Goal: Task Accomplishment & Management: Use online tool/utility

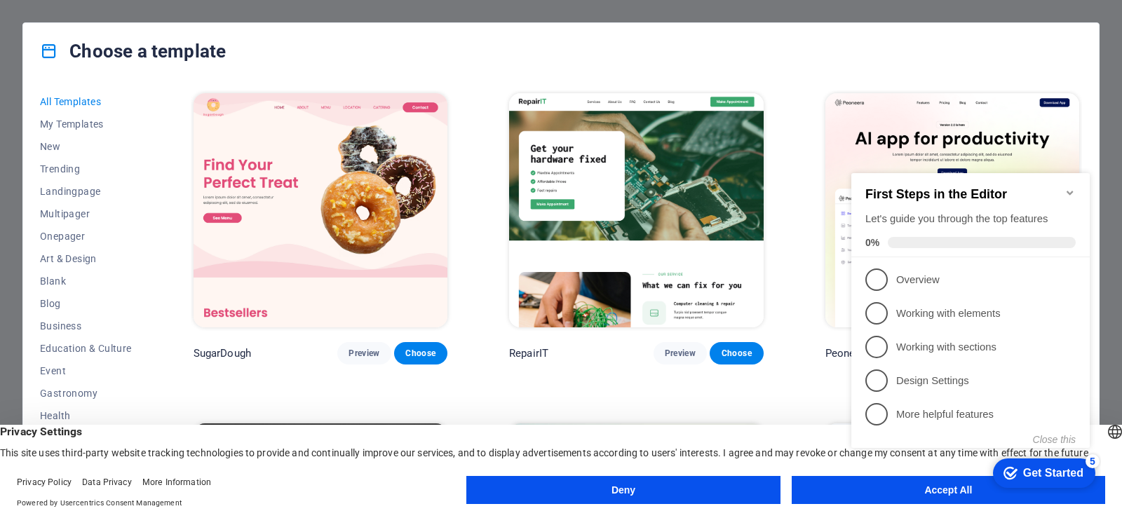
click at [839, 488] on button "Accept All" at bounding box center [949, 490] width 314 height 28
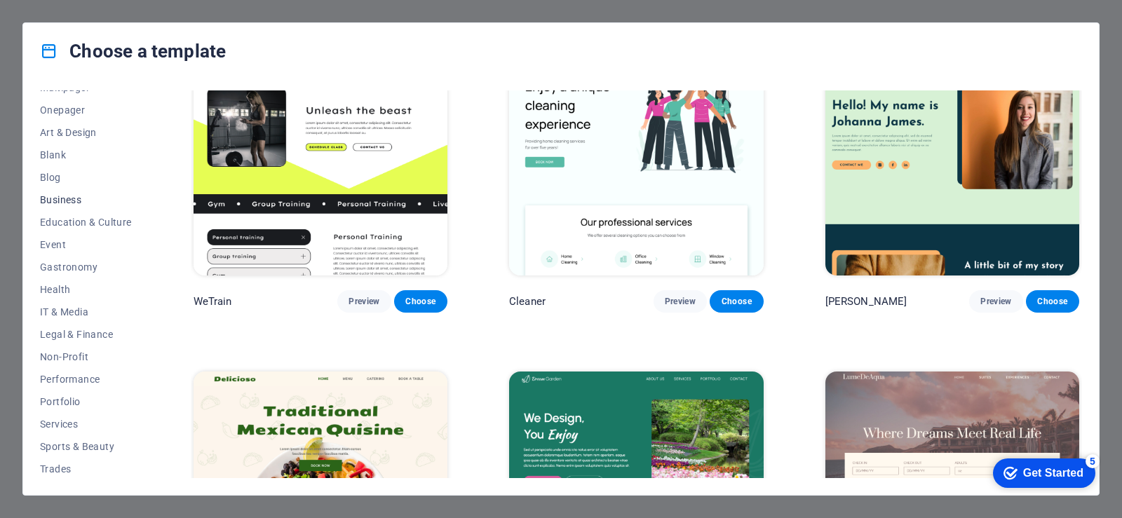
scroll to position [103, 0]
click at [86, 177] on span "Blank" at bounding box center [86, 178] width 92 height 11
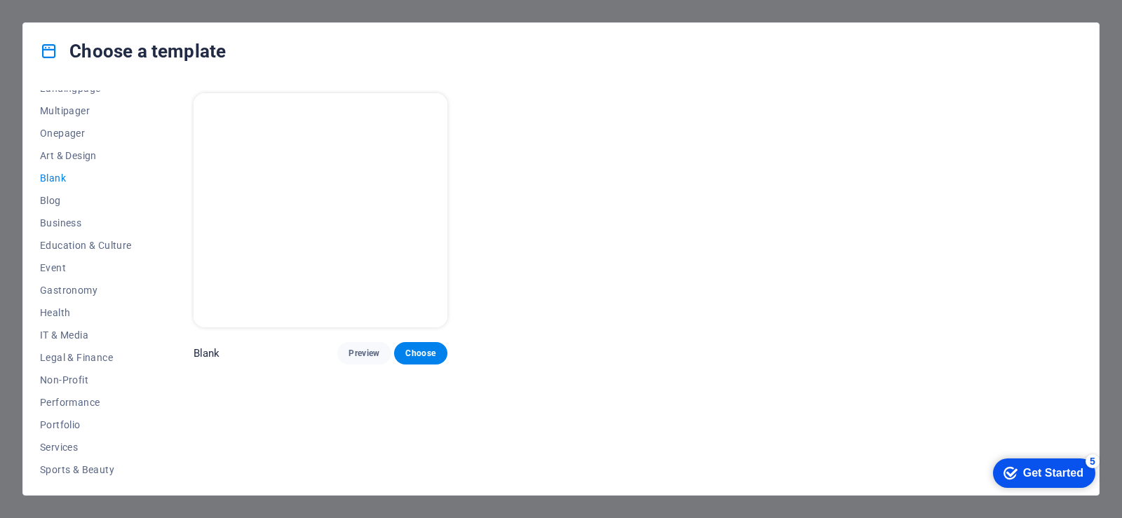
scroll to position [0, 0]
click at [400, 355] on button "Choose" at bounding box center [420, 353] width 53 height 22
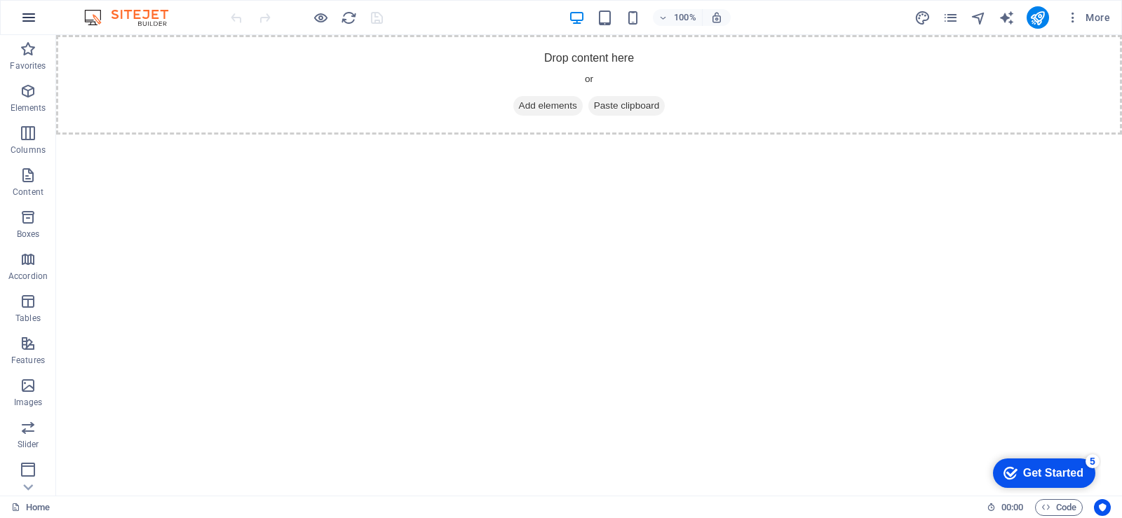
click at [27, 15] on icon "button" at bounding box center [28, 17] width 17 height 17
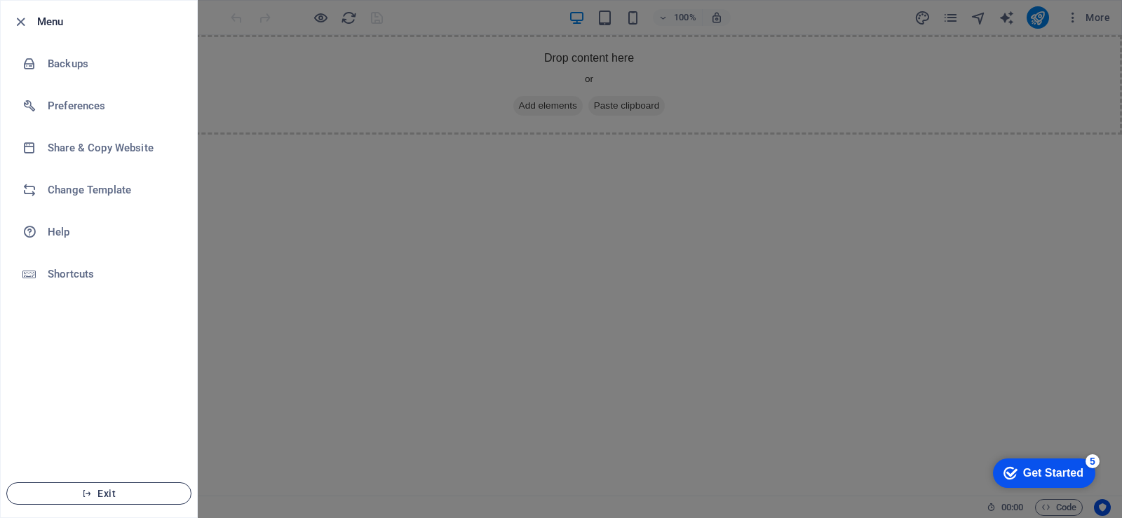
click at [154, 492] on span "Exit" at bounding box center [98, 493] width 161 height 11
